Goal: Task Accomplishment & Management: Manage account settings

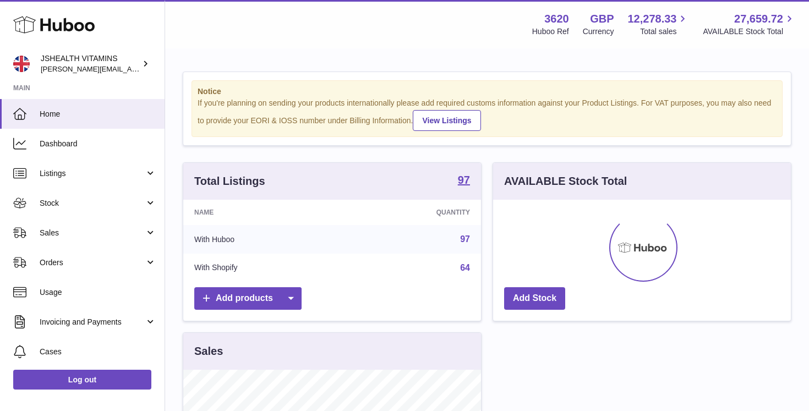
scroll to position [172, 298]
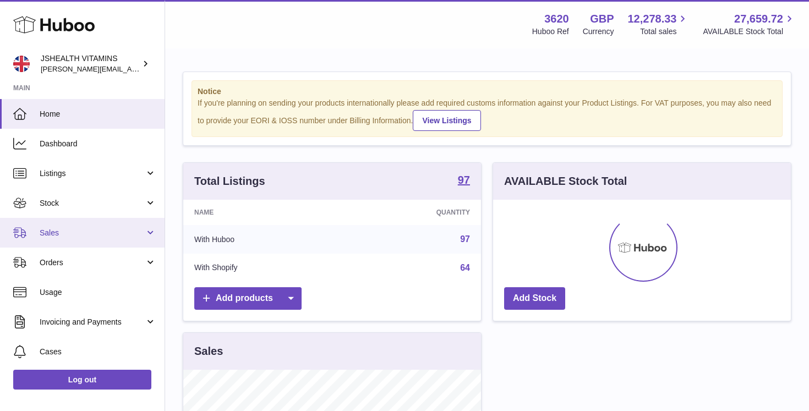
click at [70, 228] on span "Sales" at bounding box center [92, 233] width 105 height 10
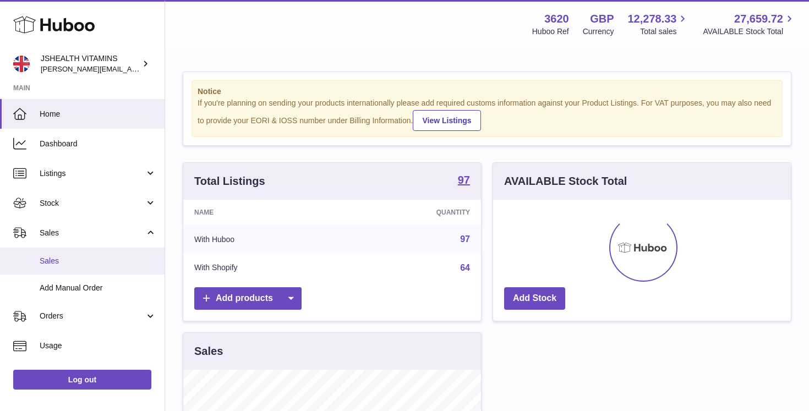
click at [65, 261] on span "Sales" at bounding box center [98, 261] width 117 height 10
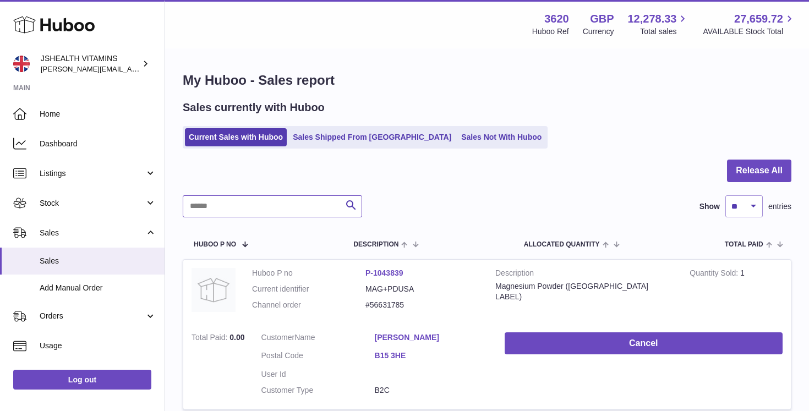
click at [297, 208] on input "text" at bounding box center [272, 206] width 179 height 22
paste input "*********"
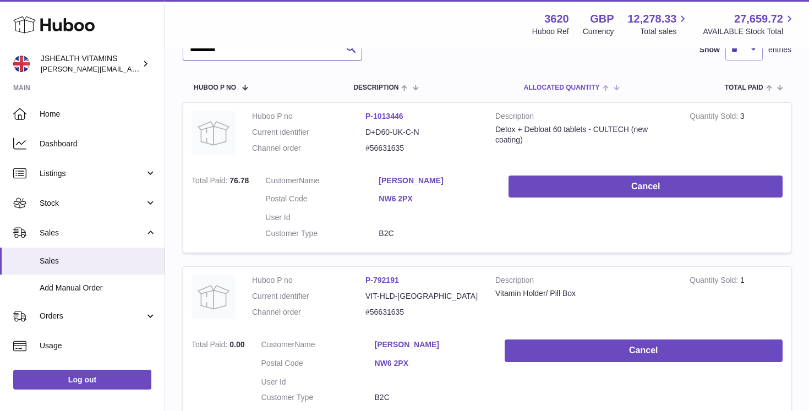
scroll to position [157, 0]
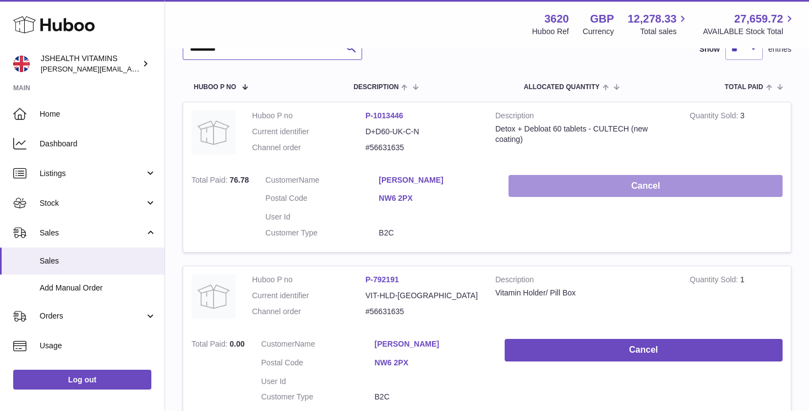
type input "*********"
click at [594, 182] on button "Cancel" at bounding box center [645, 186] width 274 height 23
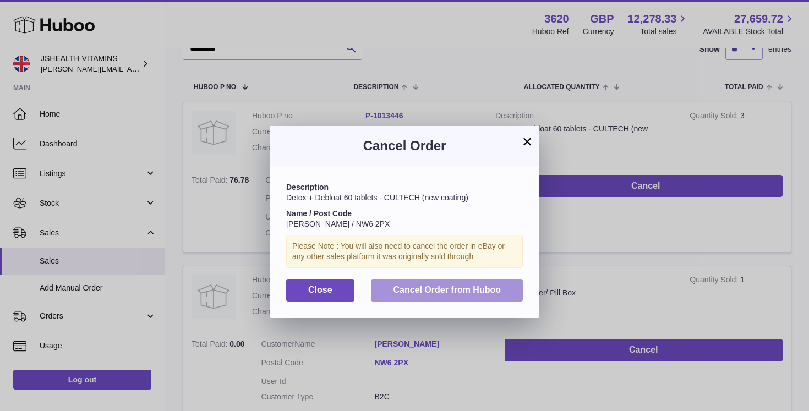
click at [495, 297] on button "Cancel Order from Huboo" at bounding box center [447, 290] width 152 height 23
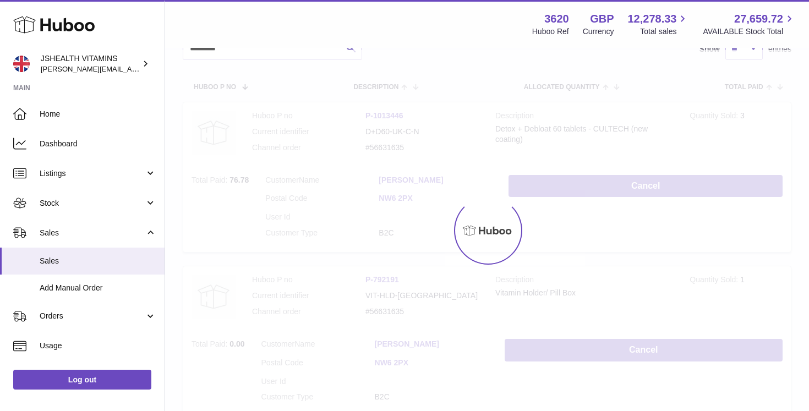
scroll to position [99, 0]
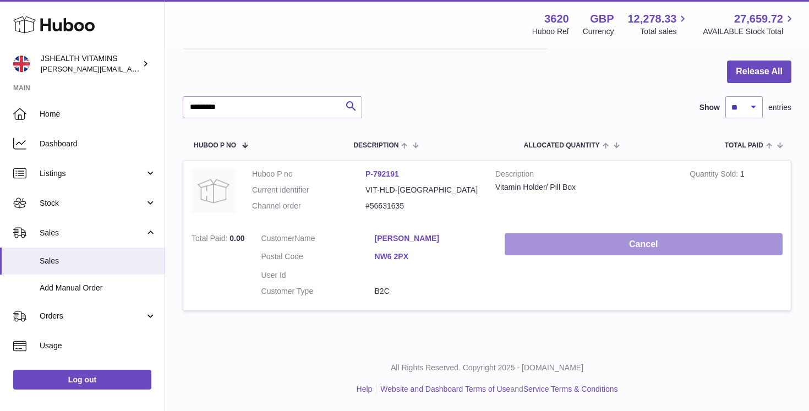
click at [580, 237] on button "Cancel" at bounding box center [644, 244] width 278 height 23
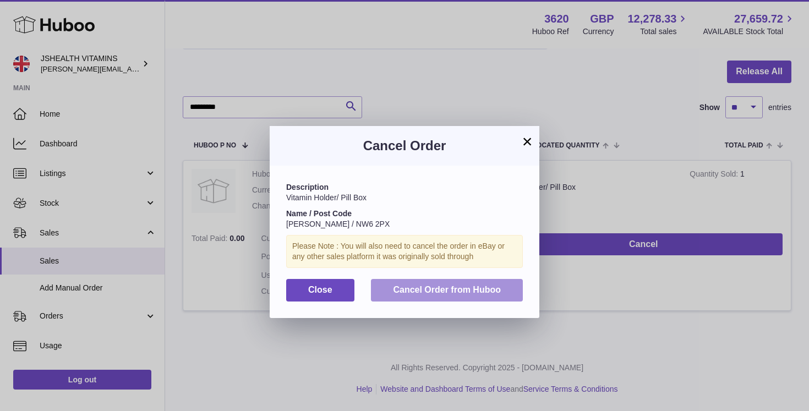
click at [512, 287] on button "Cancel Order from Huboo" at bounding box center [447, 290] width 152 height 23
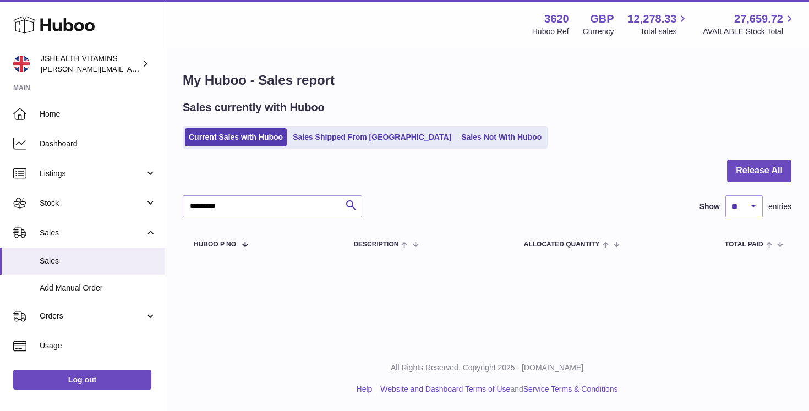
scroll to position [0, 0]
